Goal: Task Accomplishment & Management: Complete application form

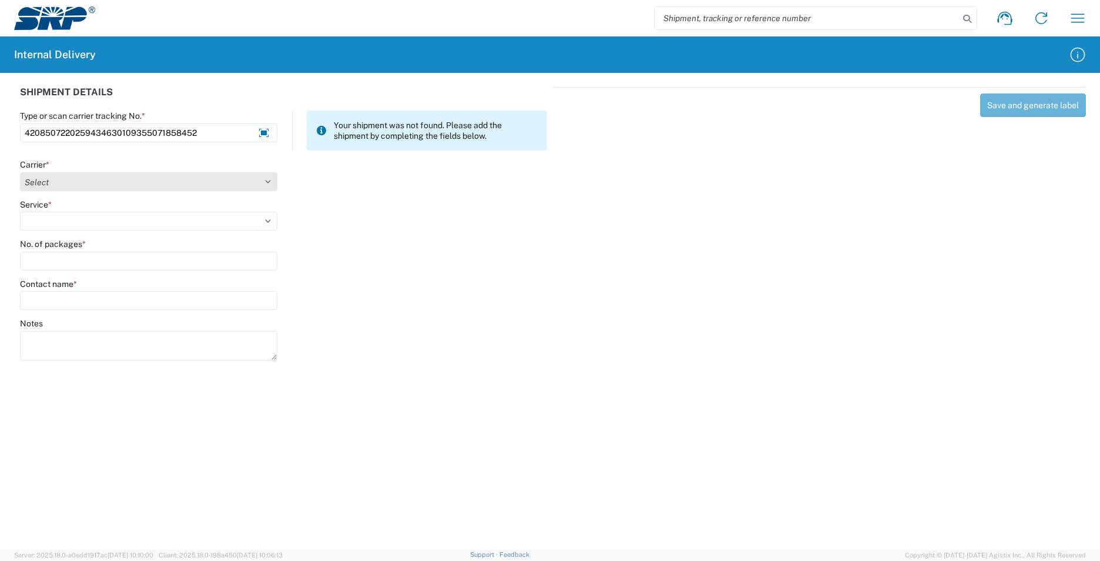
type input "4208507220259434630109355071858452"
click at [246, 183] on select "Select AcctPay Amazon Logistics ATI Trucking BC Dimerco Logistics Empire Southw…" at bounding box center [148, 181] width 257 height 19
select select "137"
click at [20, 172] on select "Select AcctPay Amazon Logistics ATI Trucking BC Dimerco Logistics Empire Southw…" at bounding box center [148, 181] width 257 height 19
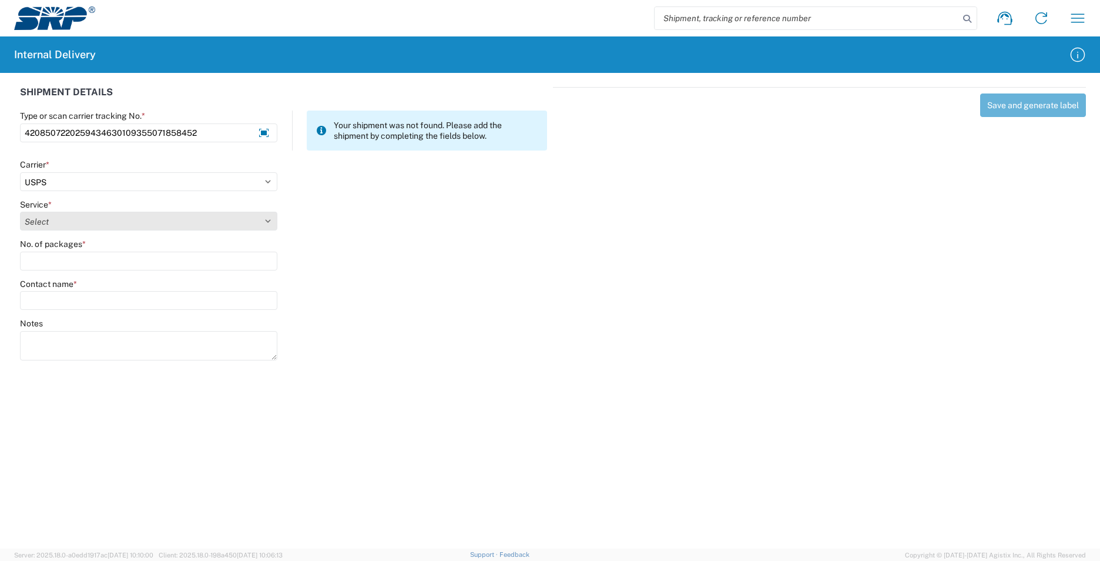
click at [43, 221] on select "Select 3 - 5 Day Bound Printed Matter Express Mail Flat-Rate Envelope Express M…" at bounding box center [148, 221] width 257 height 19
select select "17817"
click at [20, 212] on select "Select 3 - 5 Day Bound Printed Matter Express Mail Flat-Rate Envelope Express M…" at bounding box center [148, 221] width 257 height 19
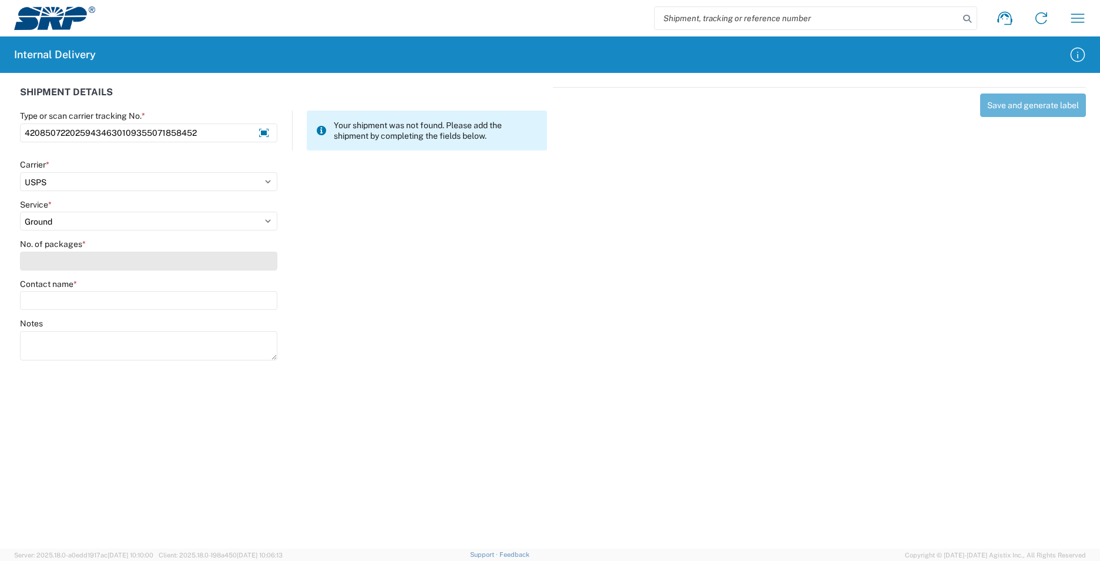
click at [63, 256] on input "No. of packages *" at bounding box center [148, 261] width 257 height 19
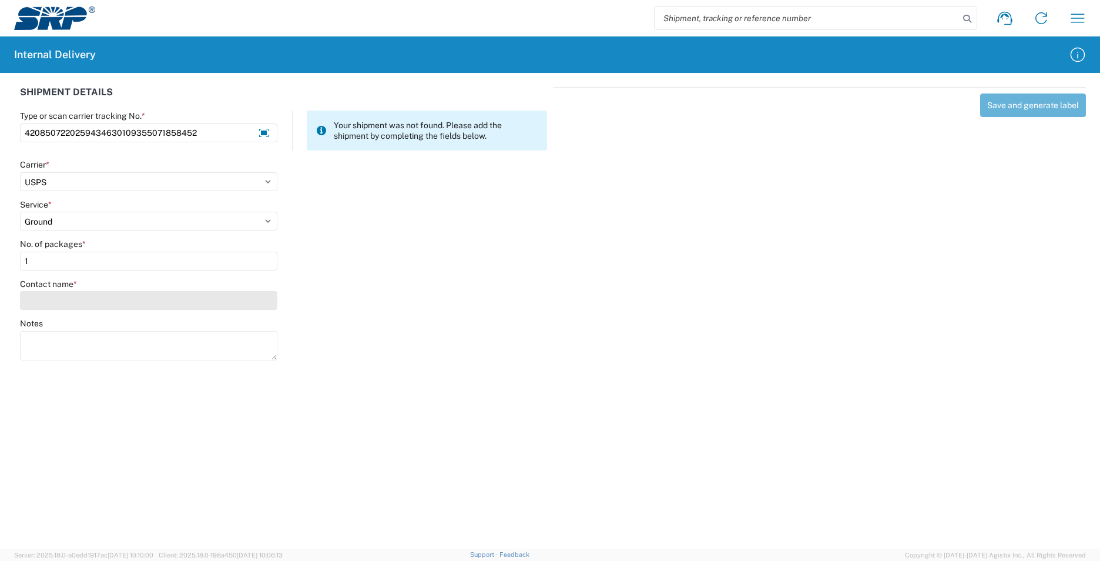
type input "1"
click at [85, 304] on input "Contact name *" at bounding box center [148, 300] width 257 height 19
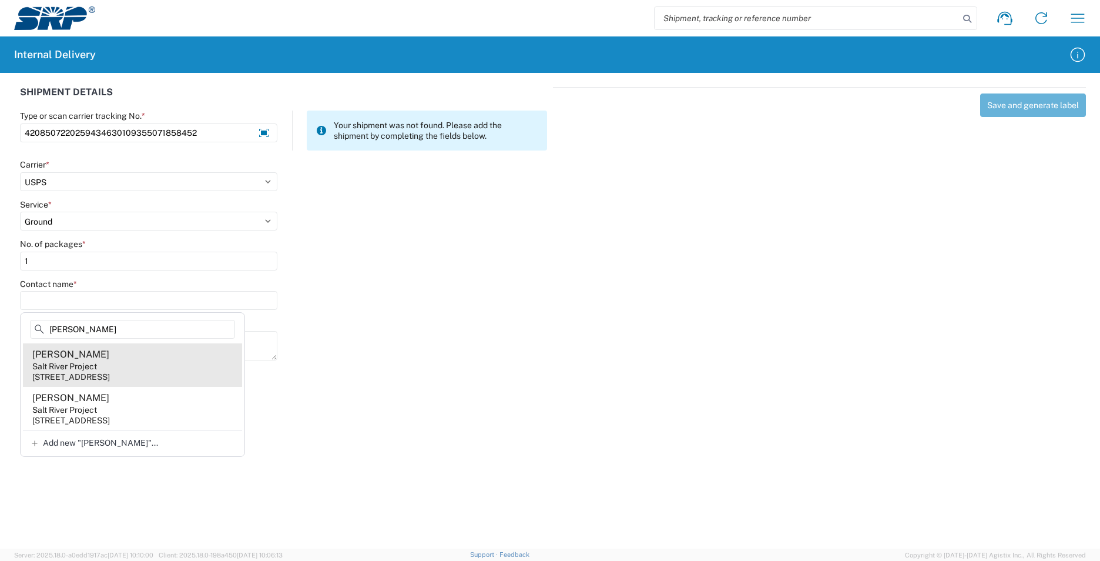
type input "buchan"
click at [153, 369] on agx-address-suggestion-item "Hannah Buchanan Salt River Project 1500 N Mill Ave, PAB38W, Tempe, AZ, 85281, US" at bounding box center [132, 364] width 219 height 43
type input "Hannah Buchanan"
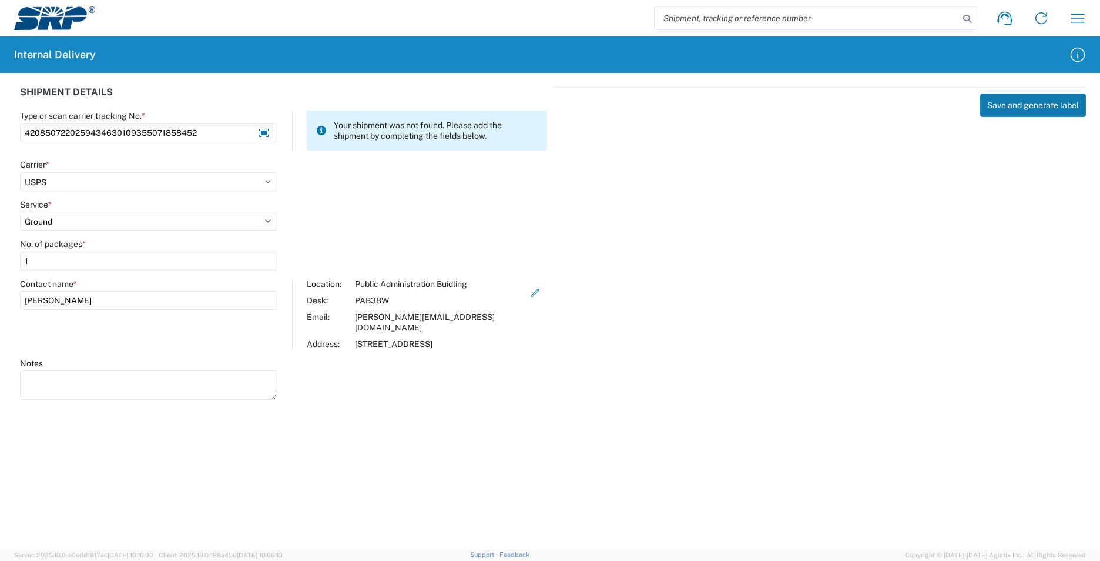
click at [1016, 110] on button "Save and generate label" at bounding box center [1033, 105] width 106 height 24
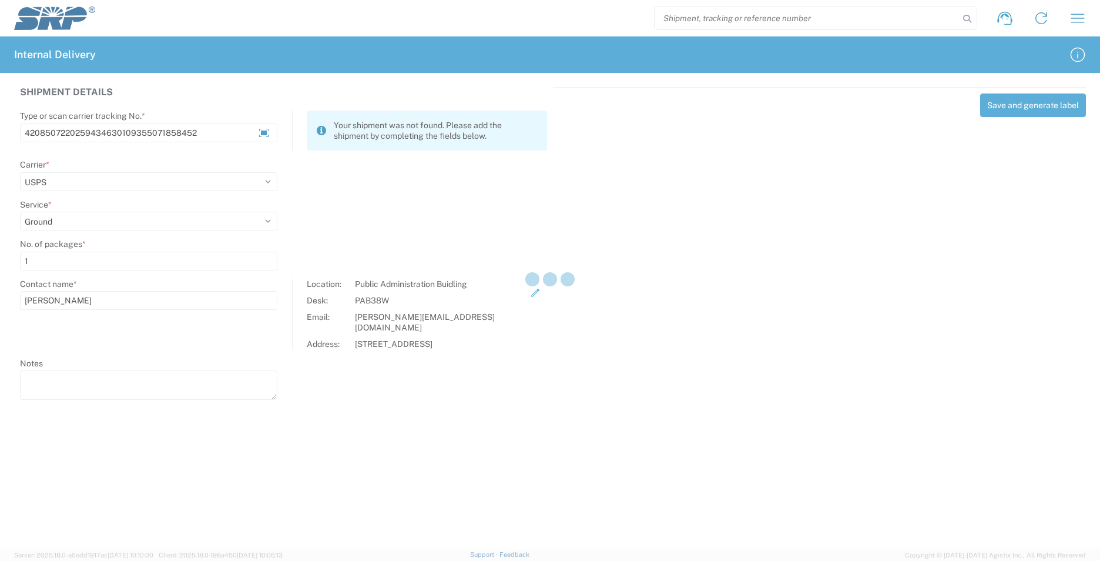
select select
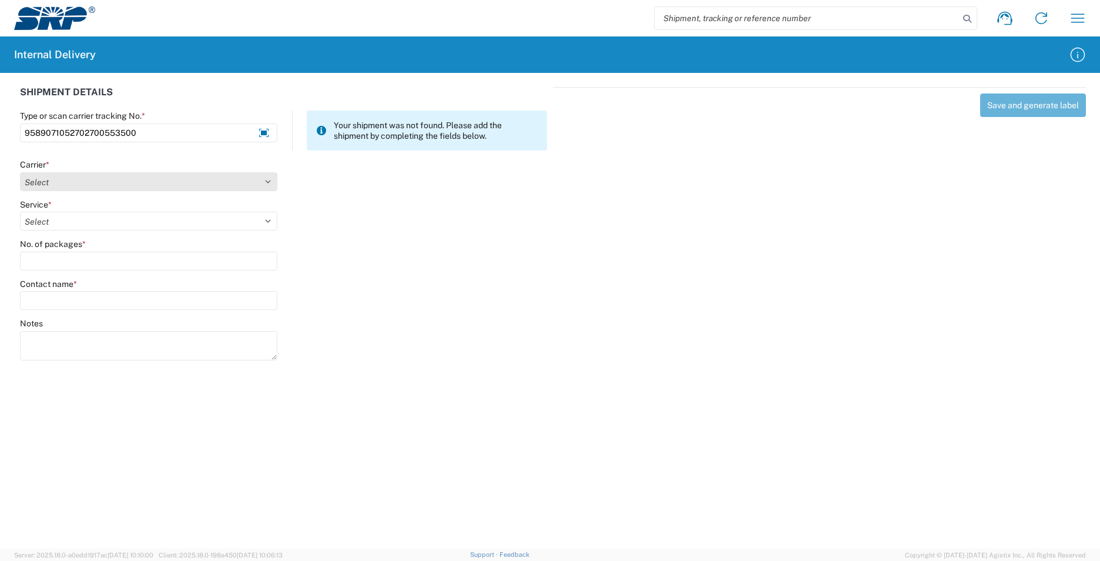
type input "9589071052702700553500"
click at [101, 181] on select "Select AcctPay Amazon Logistics ATI Trucking BC Dimerco Logistics Empire Southw…" at bounding box center [148, 181] width 257 height 19
select select "137"
click at [20, 172] on select "Select AcctPay Amazon Logistics ATI Trucking BC Dimerco Logistics Empire Southw…" at bounding box center [148, 181] width 257 height 19
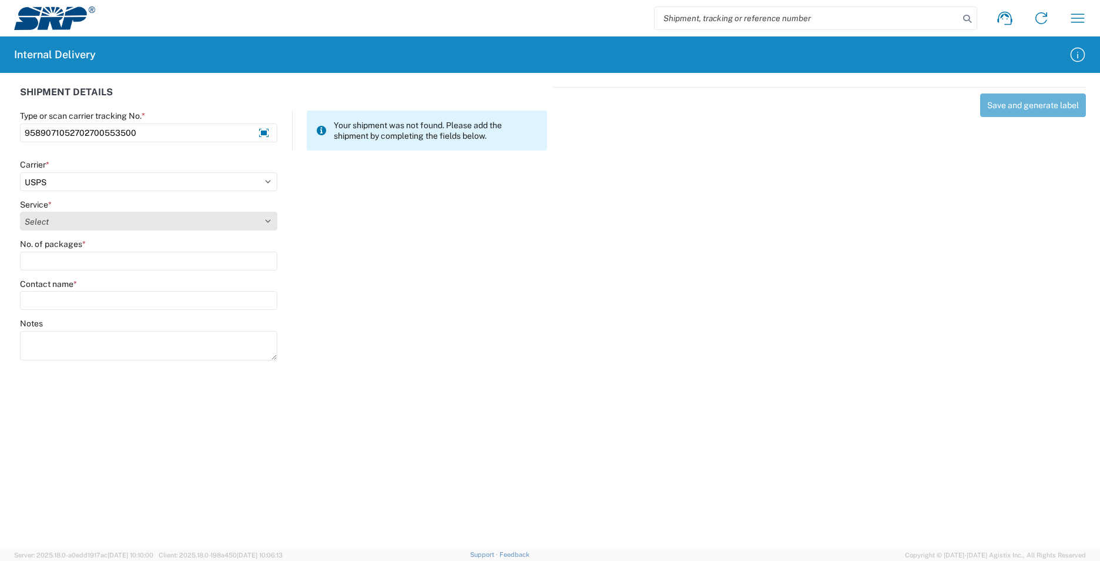
click at [58, 223] on select "Select 3 - 5 Day Bound Printed Matter Express Mail Flat-Rate Envelope Express M…" at bounding box center [148, 221] width 257 height 19
select select "17817"
click at [58, 223] on select "Select 3 - 5 Day Bound Printed Matter Express Mail Flat-Rate Envelope Express M…" at bounding box center [148, 221] width 257 height 19
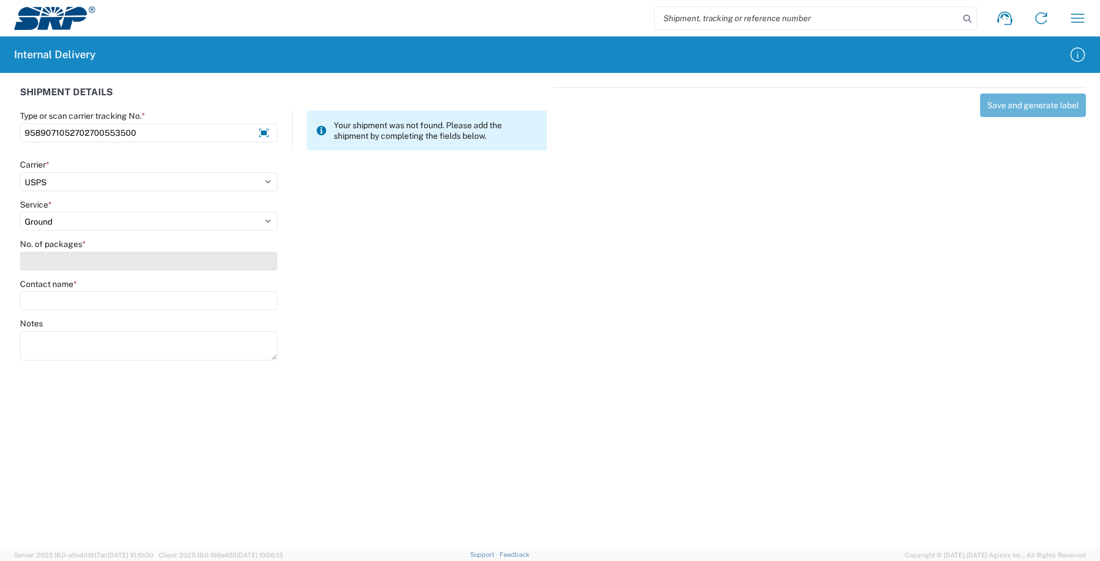
click at [56, 262] on input "No. of packages *" at bounding box center [148, 261] width 257 height 19
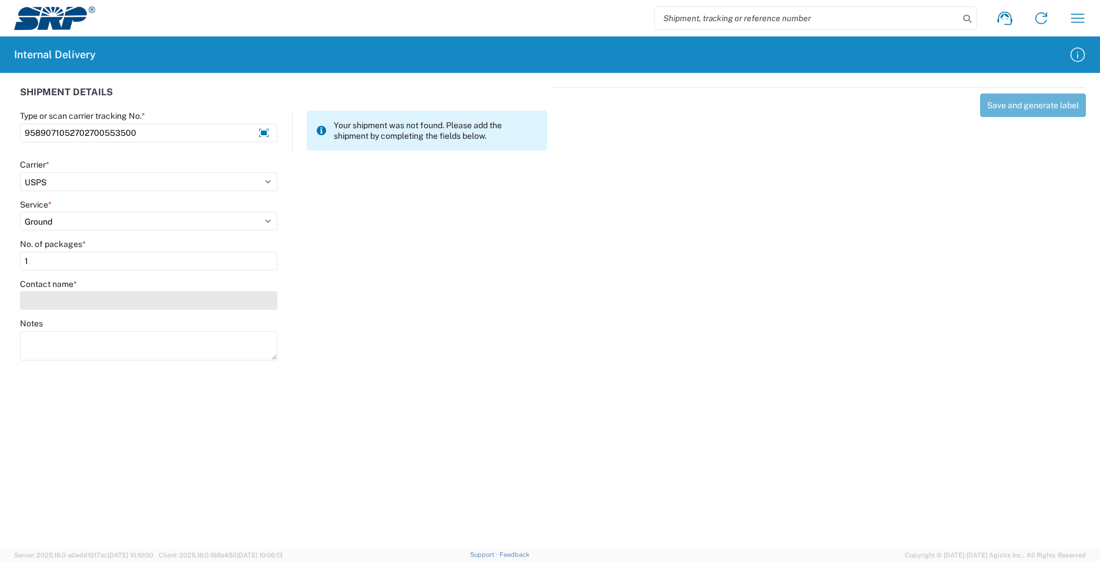
type input "1"
click at [62, 302] on input "Contact name *" at bounding box center [148, 300] width 257 height 19
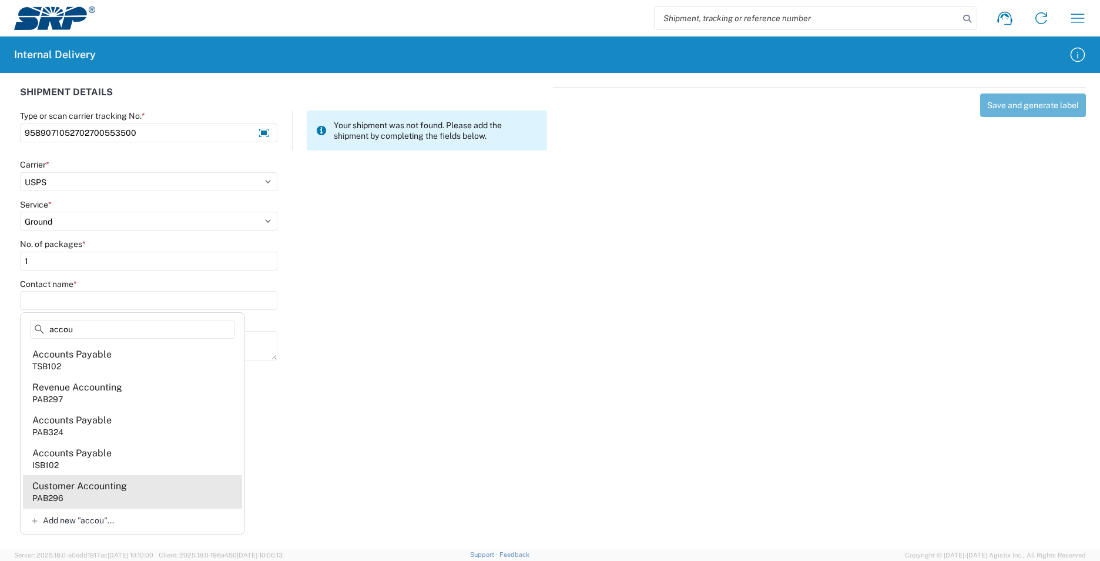
type input "accou"
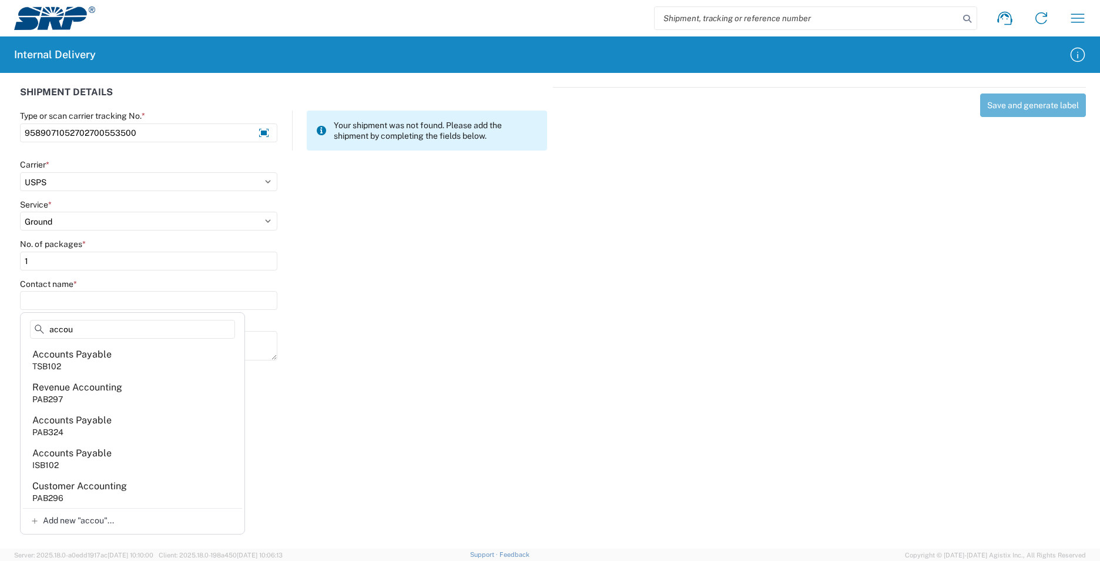
click at [157, 490] on agx-address-suggestion-item "Customer Accounting PAB296" at bounding box center [132, 491] width 219 height 33
type input "Customer Accounting"
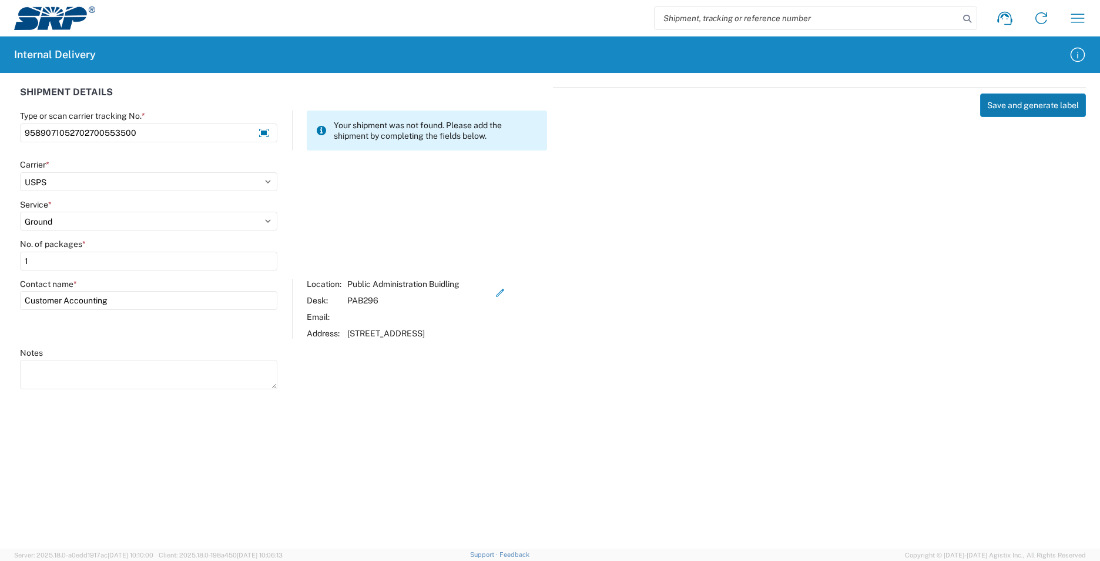
click at [1018, 107] on button "Save and generate label" at bounding box center [1033, 105] width 106 height 24
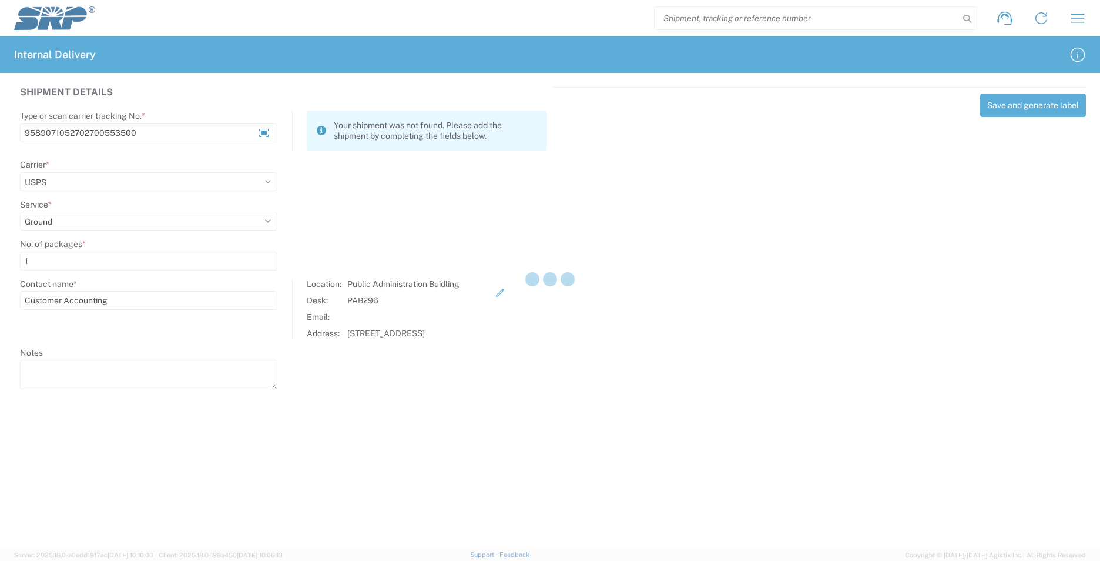
select select
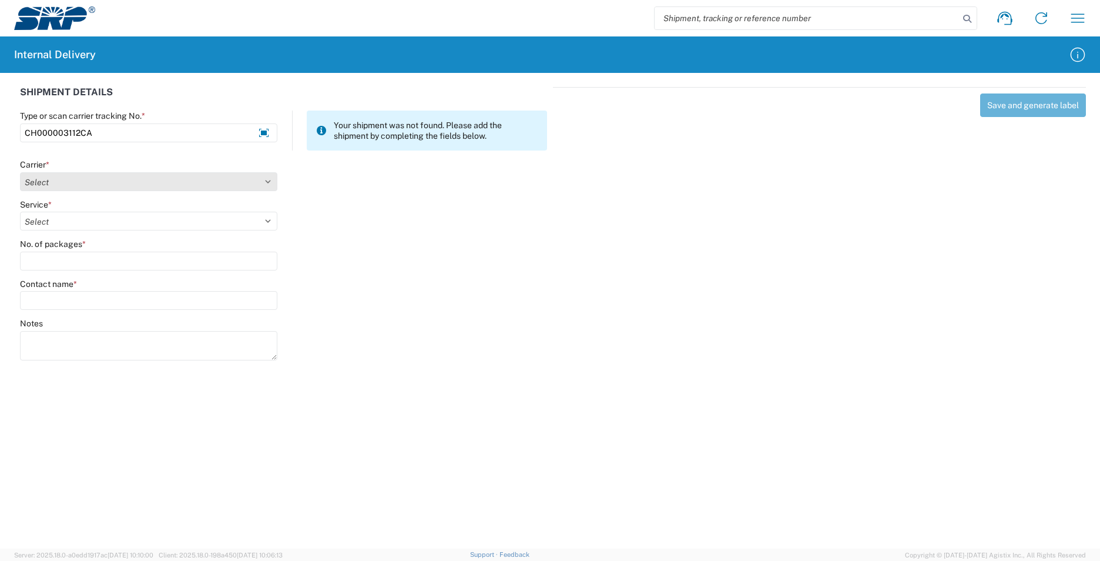
type input "CH000003112CA"
click at [92, 180] on select "Select AcctPay Amazon Logistics ATI Trucking BC Dimerco Logistics Empire Southw…" at bounding box center [148, 181] width 257 height 19
select select "137"
click at [20, 172] on select "Select AcctPay Amazon Logistics ATI Trucking BC Dimerco Logistics Empire Southw…" at bounding box center [148, 181] width 257 height 19
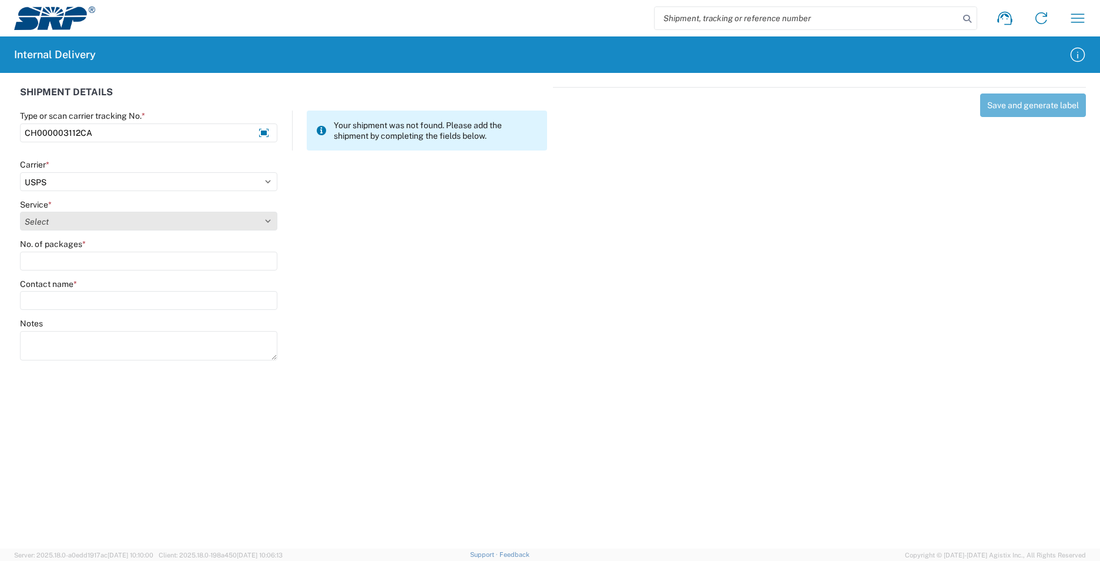
click at [38, 225] on select "Select 3 - 5 Day Bound Printed Matter Express Mail Flat-Rate Envelope Express M…" at bounding box center [148, 221] width 257 height 19
select select "17817"
click at [20, 212] on select "Select 3 - 5 Day Bound Printed Matter Express Mail Flat-Rate Envelope Express M…" at bounding box center [148, 221] width 257 height 19
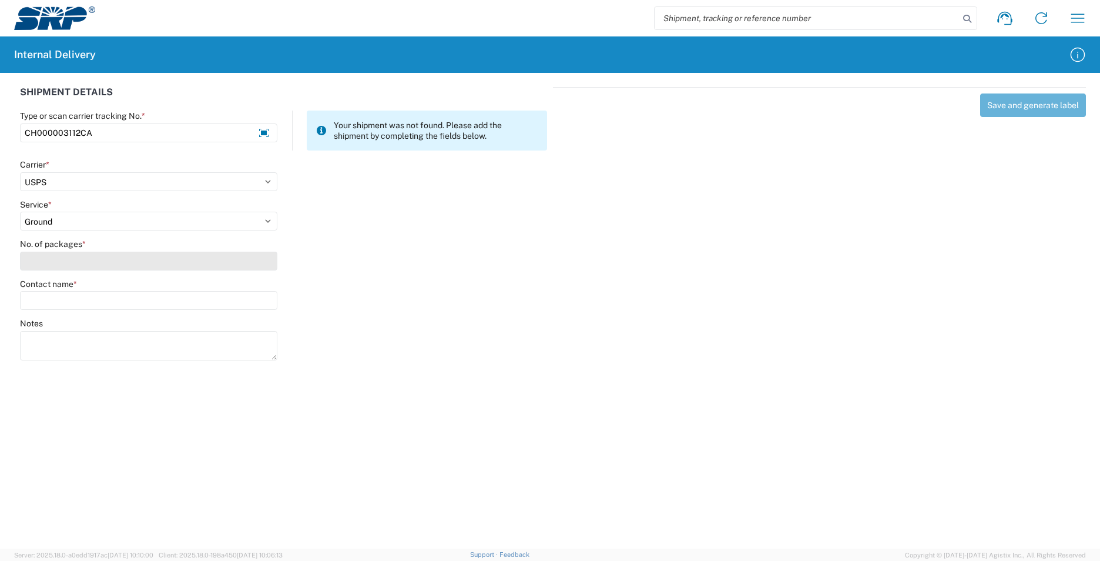
click at [63, 269] on input "No. of packages *" at bounding box center [148, 261] width 257 height 19
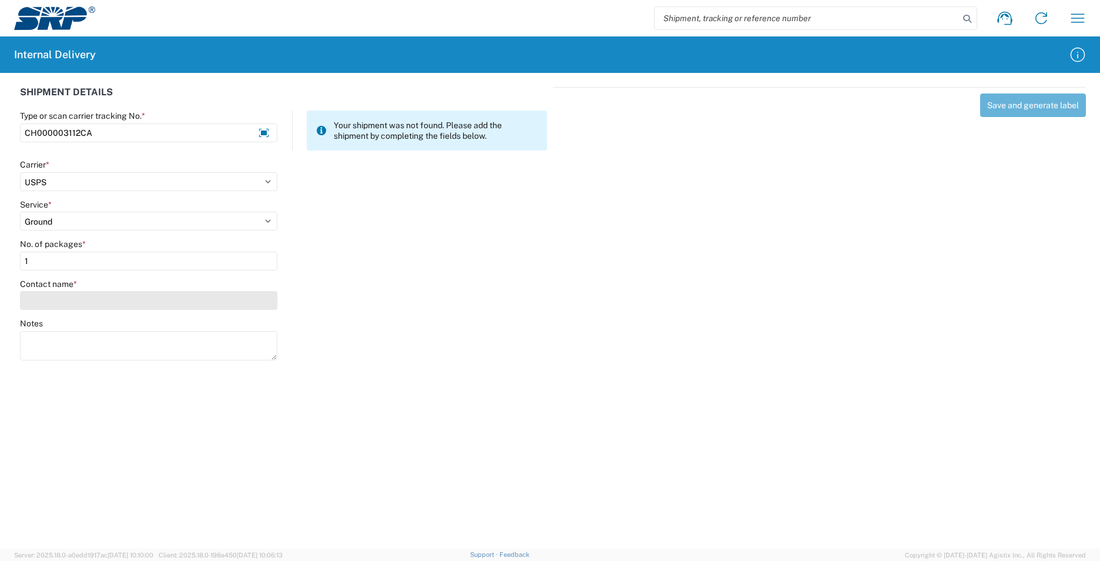
type input "1"
click at [62, 305] on input "Contact name *" at bounding box center [148, 300] width 257 height 19
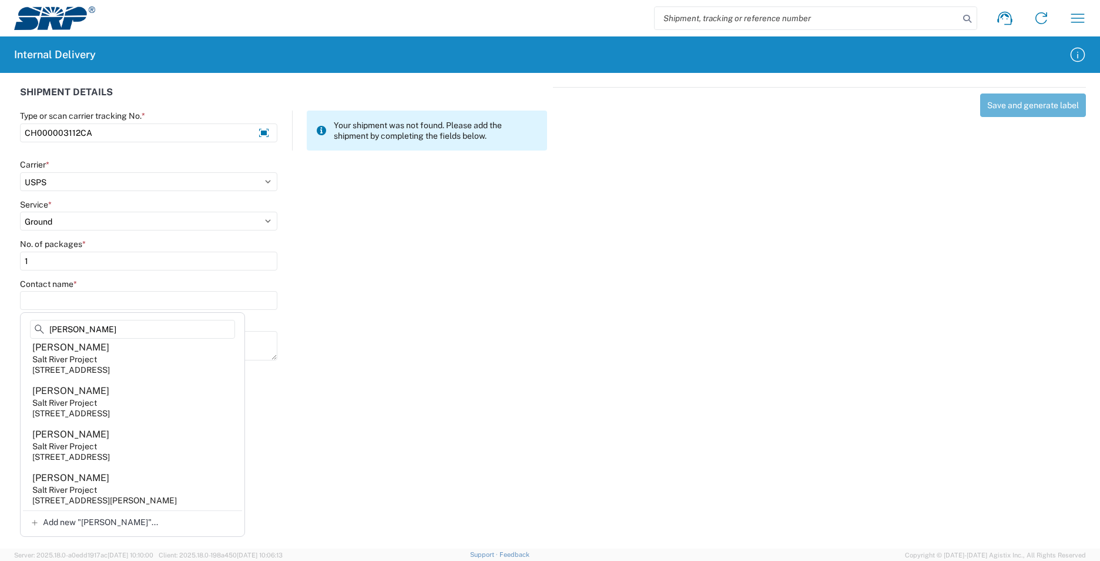
scroll to position [550, 0]
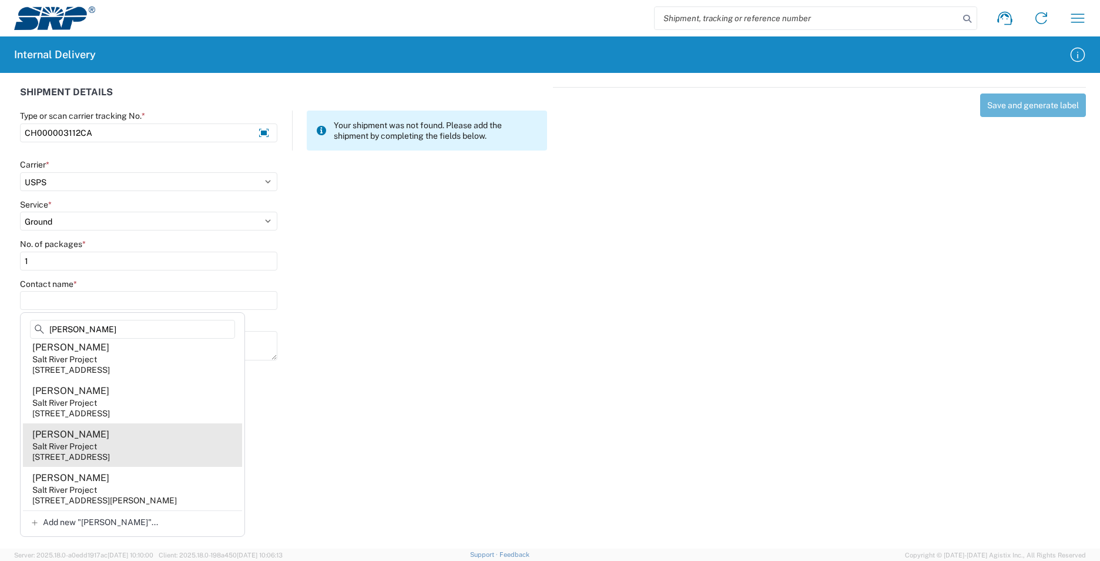
type input "sando"
click at [110, 451] on div "1500 N Mill Ave, PAB323, Tempe, AZ, 85281, US" at bounding box center [71, 456] width 78 height 11
type input "Julie Sandoval"
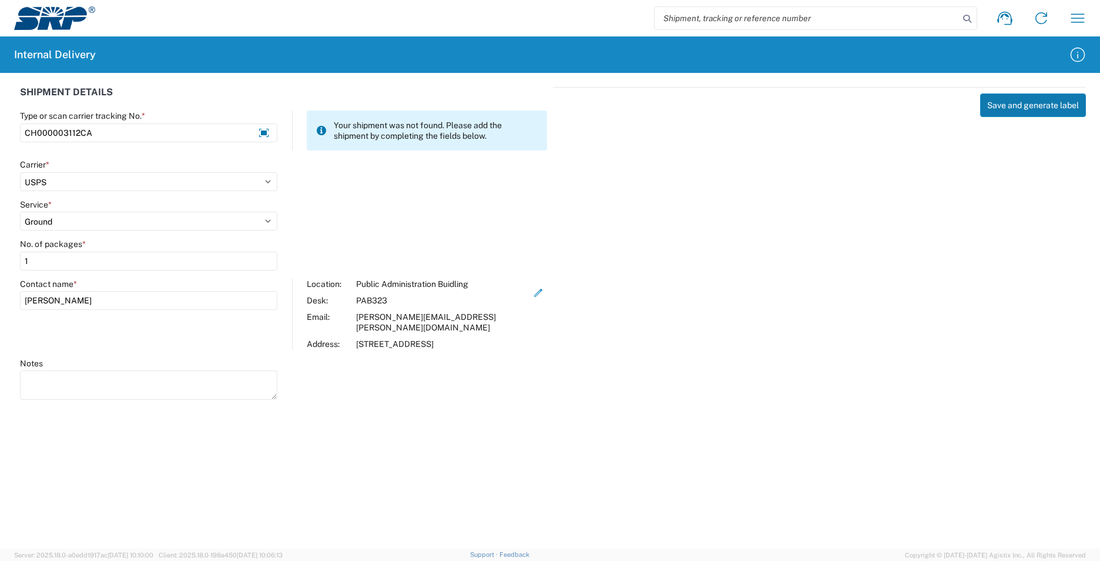
click at [1012, 105] on button "Save and generate label" at bounding box center [1033, 105] width 106 height 24
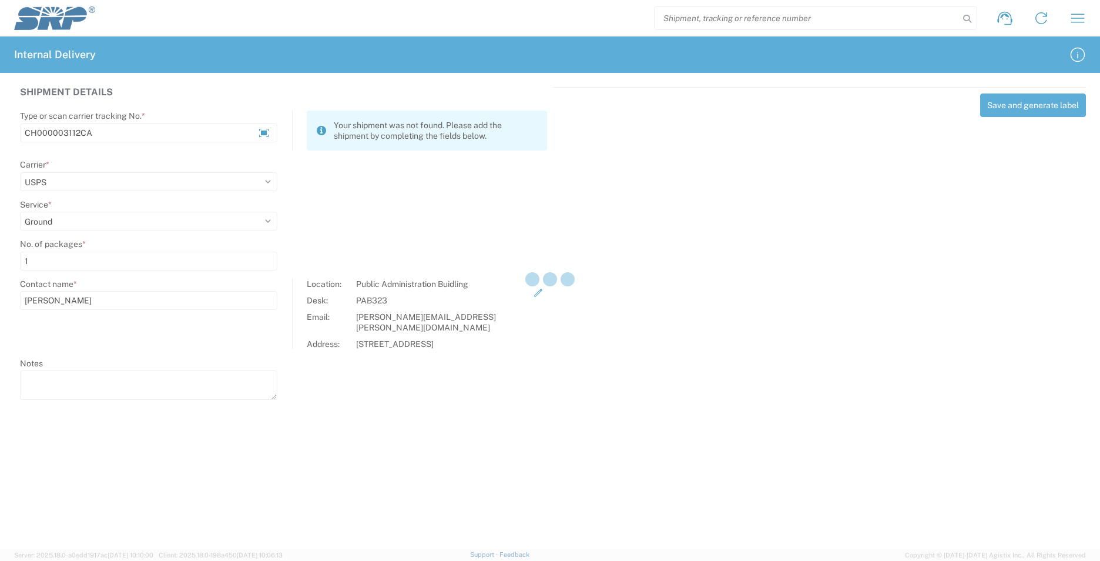
select select
